Goal: Task Accomplishment & Management: Manage account settings

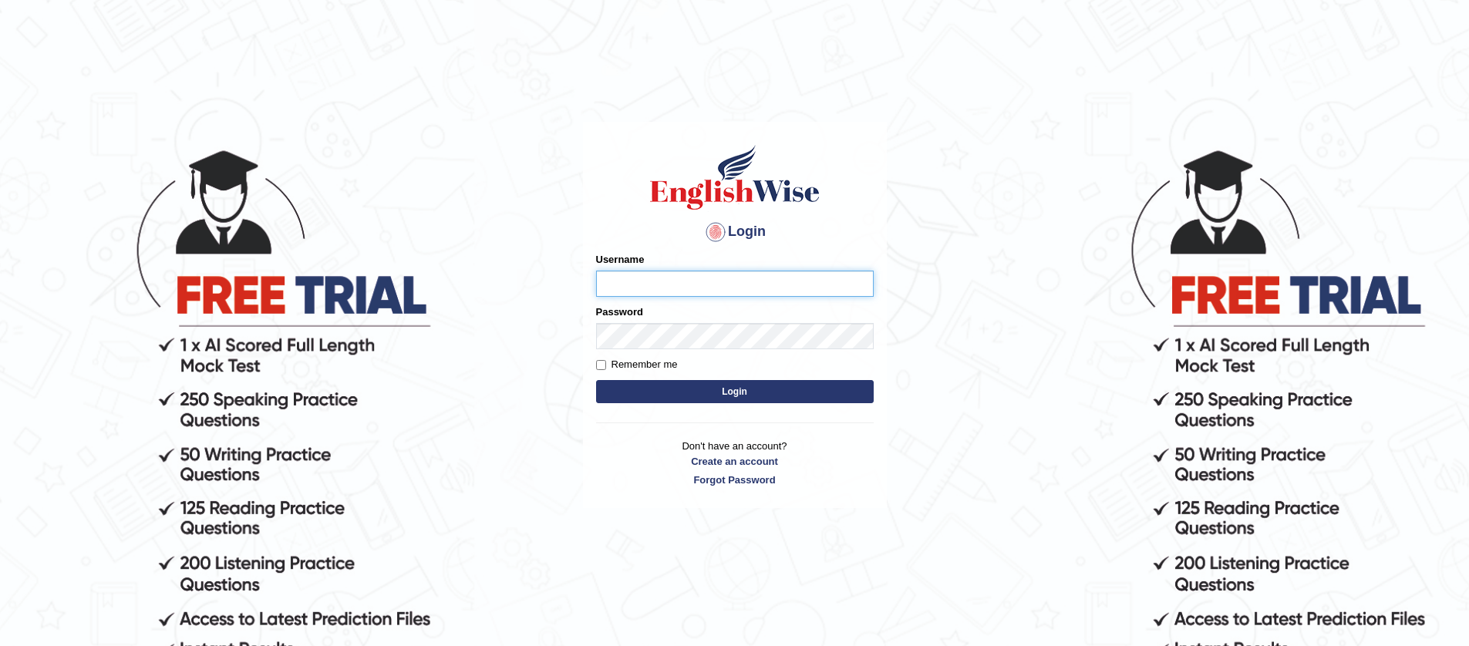
type input "jiwan_parramatta"
click at [596, 380] on button "Login" at bounding box center [735, 391] width 278 height 23
